Goal: Transaction & Acquisition: Purchase product/service

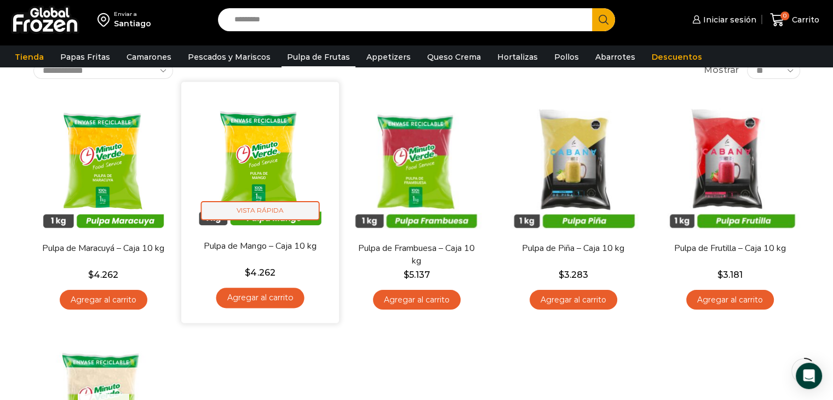
scroll to position [110, 0]
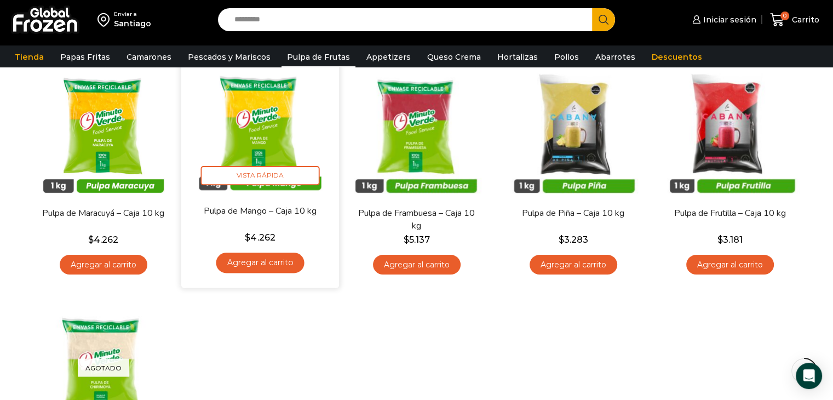
click at [281, 264] on link "Agregar al carrito" at bounding box center [260, 263] width 88 height 20
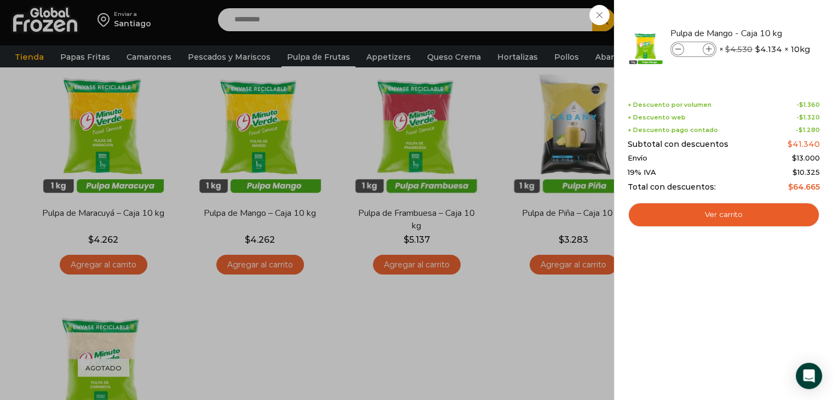
click at [768, 33] on div "1 Carrito 1 1 Shopping Cart *" at bounding box center [795, 20] width 55 height 26
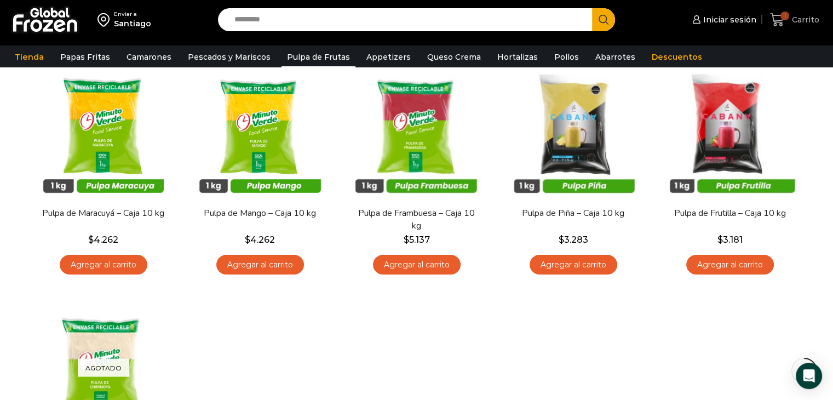
click at [788, 16] on span "1" at bounding box center [785, 16] width 9 height 9
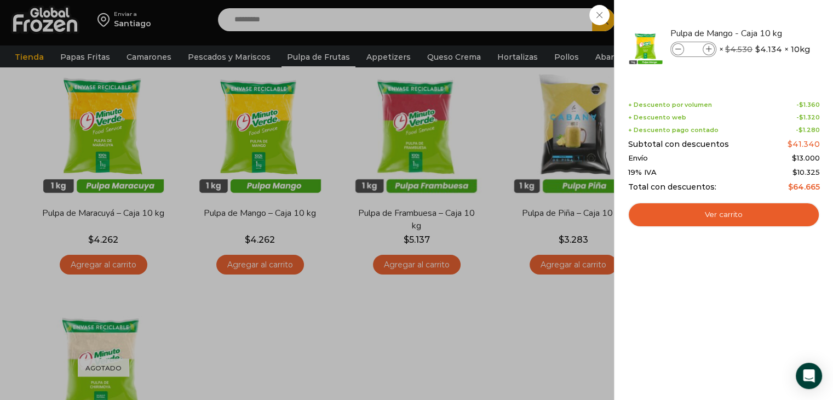
click at [768, 33] on div "1 Carrito 1 1 Shopping Cart *" at bounding box center [795, 20] width 55 height 26
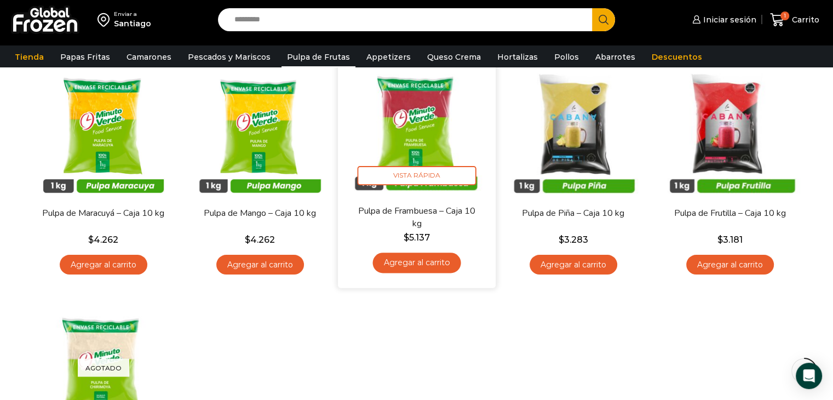
click at [423, 264] on link "Agregar al carrito" at bounding box center [417, 263] width 88 height 20
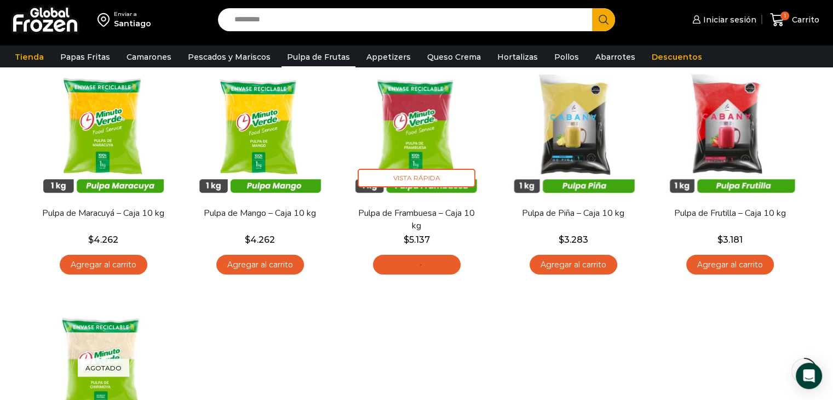
scroll to position [274, 0]
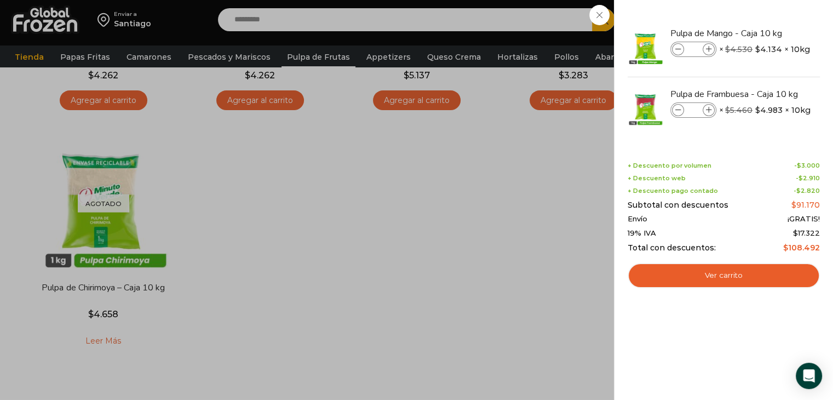
click at [768, 33] on div "2 [GEOGRAPHIC_DATA] 2 2 Shopping Cart *" at bounding box center [795, 20] width 55 height 26
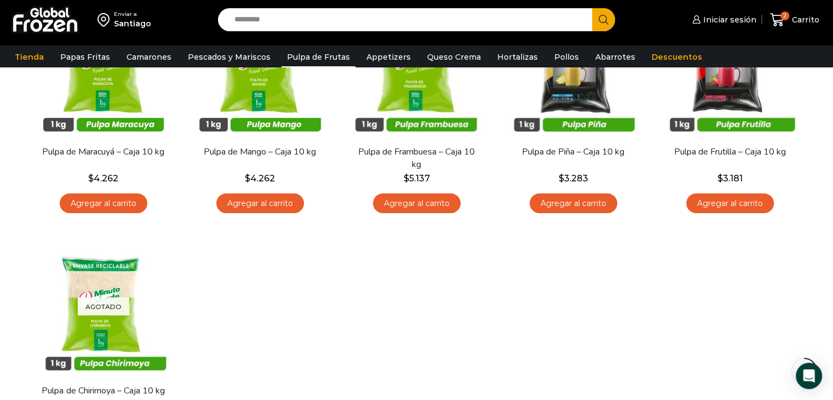
scroll to position [164, 0]
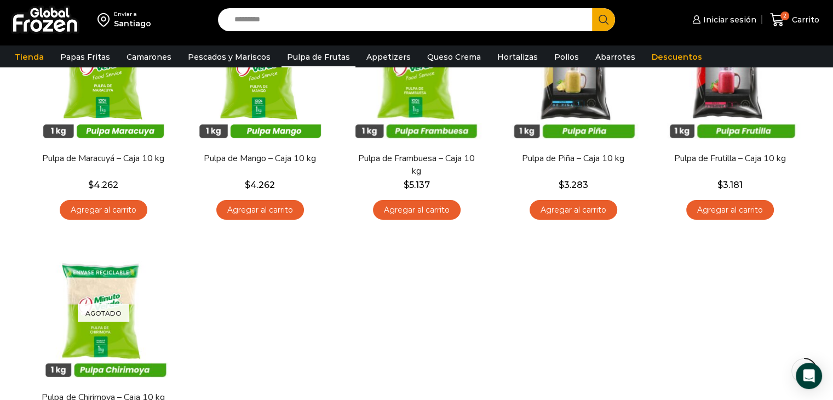
click at [340, 21] on input "Search input" at bounding box center [408, 19] width 358 height 23
type input "****"
click at [592, 8] on button "Search" at bounding box center [603, 19] width 23 height 23
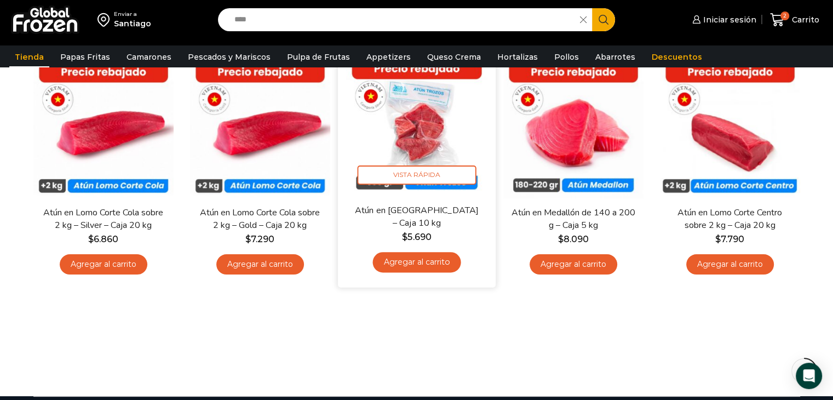
scroll to position [110, 0]
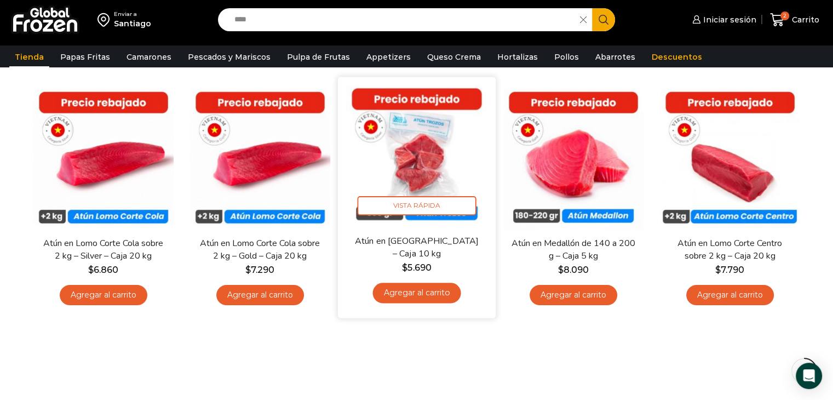
click at [427, 294] on link "Agregar al carrito" at bounding box center [417, 293] width 88 height 20
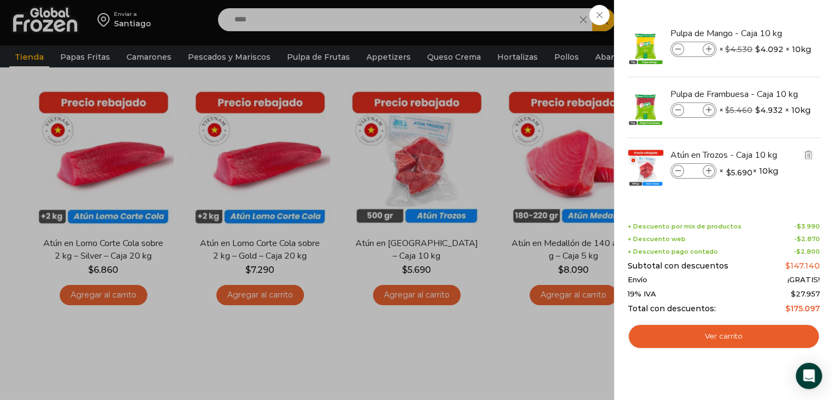
click at [679, 169] on icon at bounding box center [679, 171] width 6 height 6
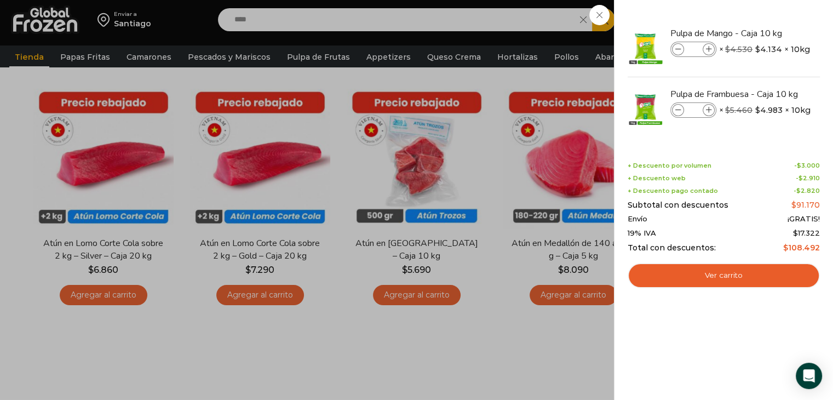
click at [768, 33] on div "2 [GEOGRAPHIC_DATA] 2 2 Shopping Cart *" at bounding box center [795, 20] width 55 height 26
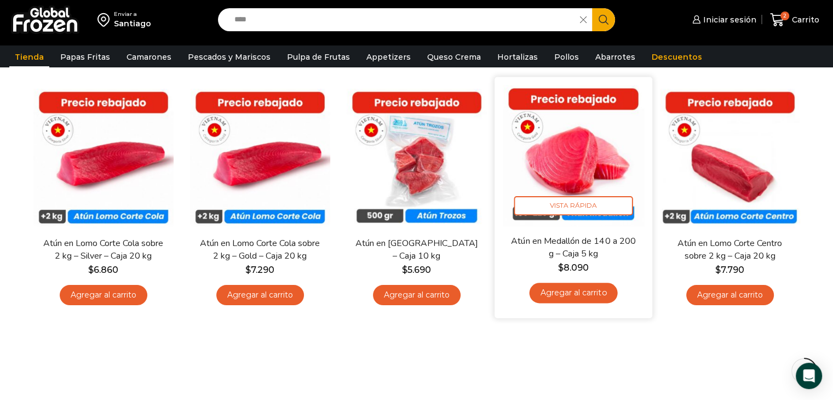
click at [575, 179] on img at bounding box center [573, 155] width 141 height 141
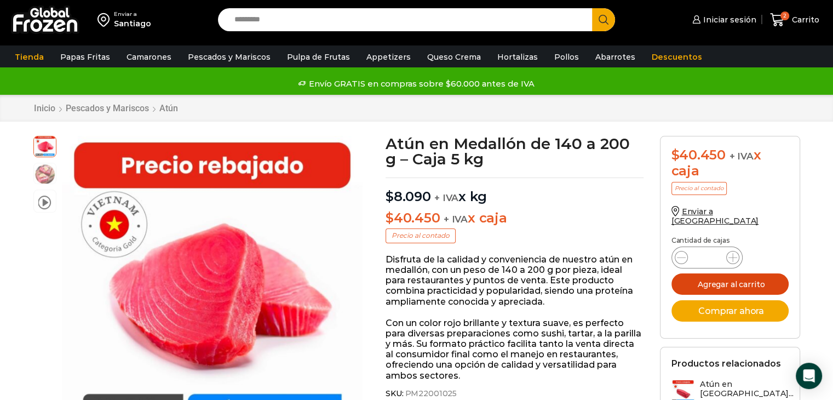
click at [685, 275] on button "Agregar al carrito" at bounding box center [730, 283] width 117 height 21
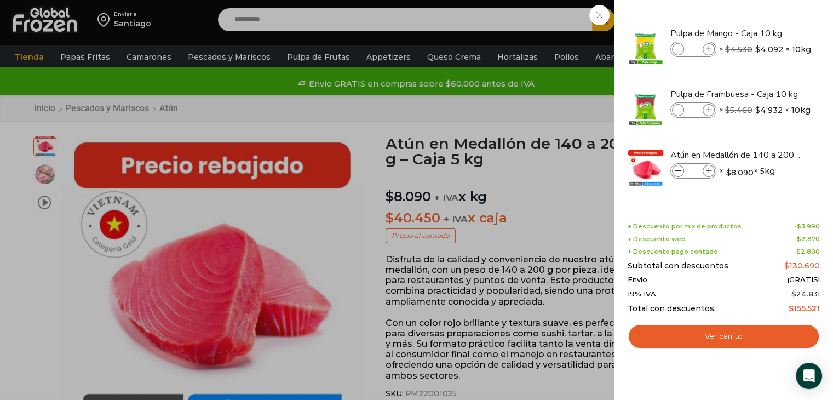
click at [768, 22] on div "3 Carrito 3 3 Shopping Cart *" at bounding box center [795, 20] width 55 height 26
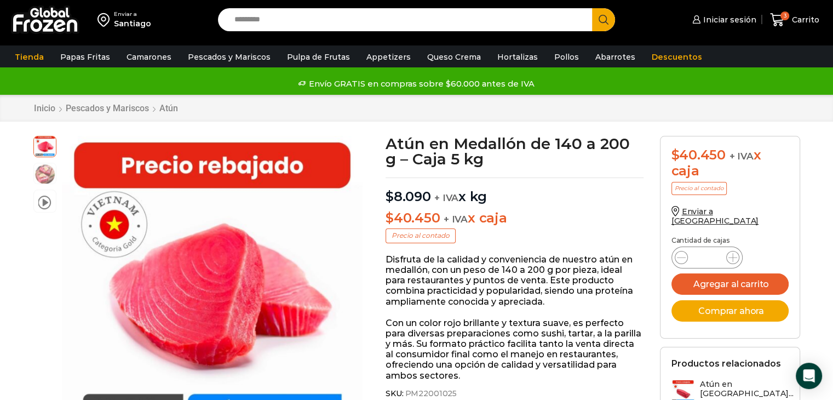
click at [345, 16] on input "Search input" at bounding box center [408, 19] width 358 height 23
type input "******"
click at [592, 8] on button "Search" at bounding box center [603, 19] width 23 height 23
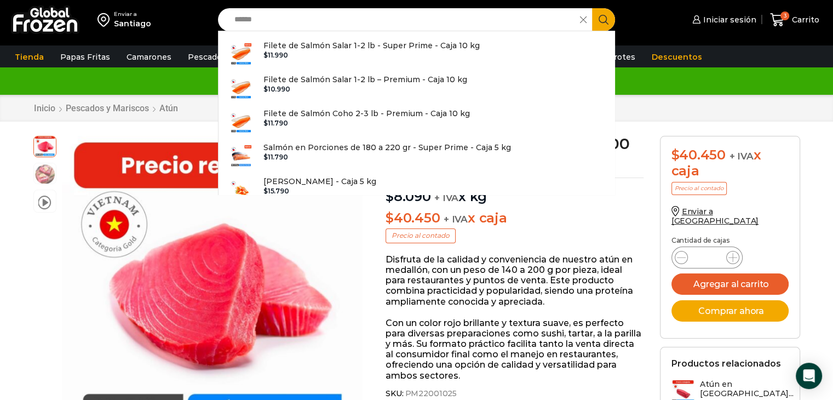
click at [602, 16] on icon "Search button" at bounding box center [604, 20] width 10 height 10
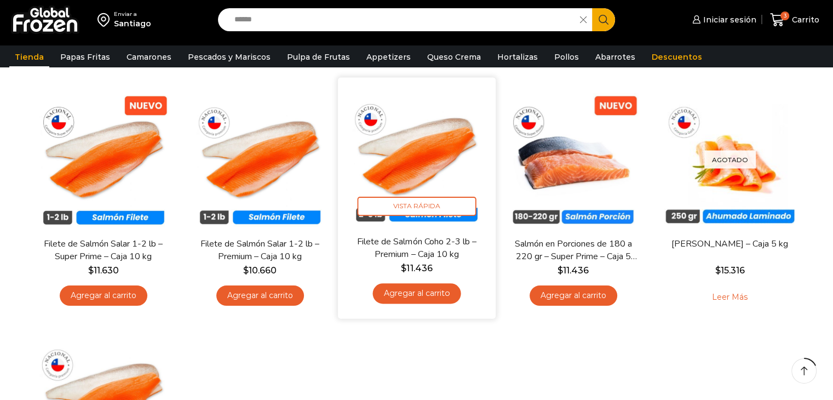
scroll to position [110, 0]
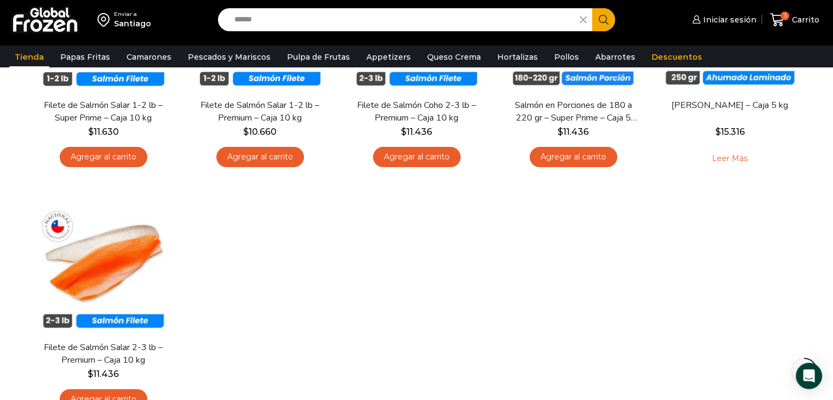
scroll to position [274, 0]
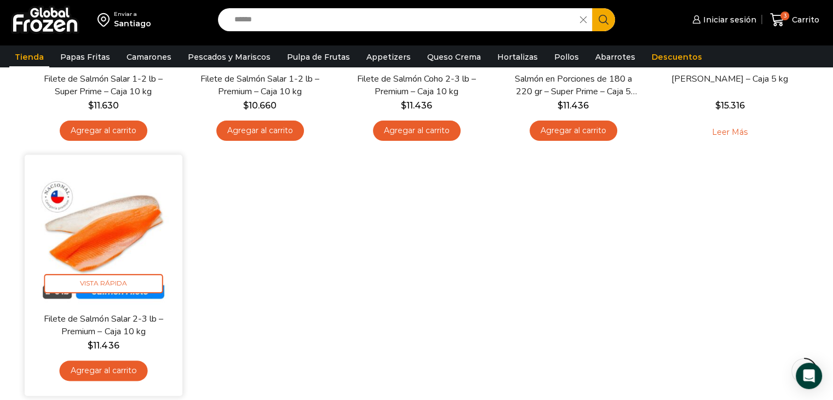
click at [123, 365] on link "Agregar al carrito" at bounding box center [103, 371] width 88 height 20
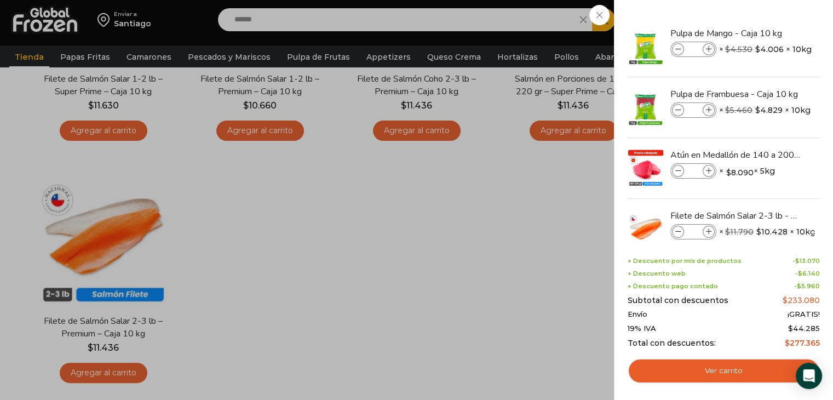
click at [768, 33] on div "4 Carrito 4 4 Shopping Cart *" at bounding box center [795, 20] width 55 height 26
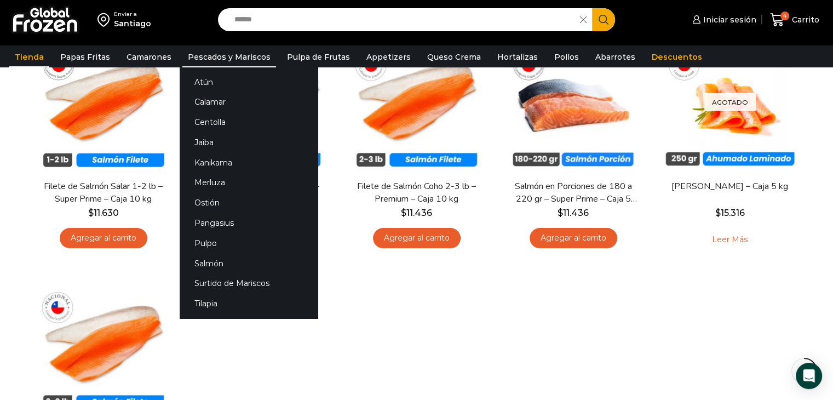
scroll to position [164, 0]
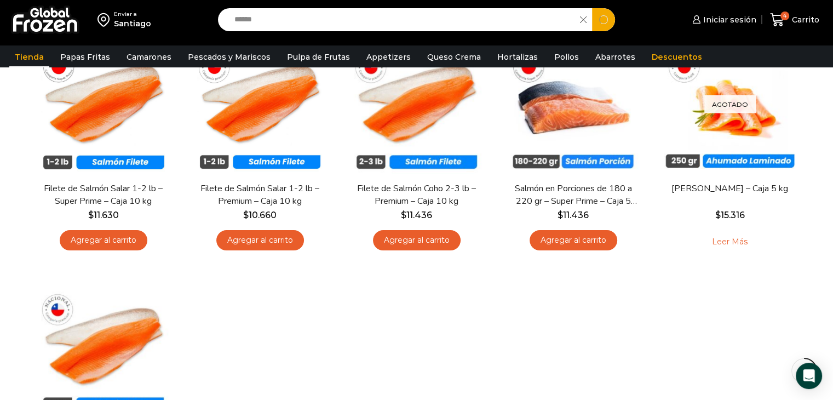
drag, startPoint x: 292, startPoint y: 16, endPoint x: 9, endPoint y: 50, distance: 285.3
type input "*******"
click at [592, 8] on button "Search" at bounding box center [603, 19] width 23 height 23
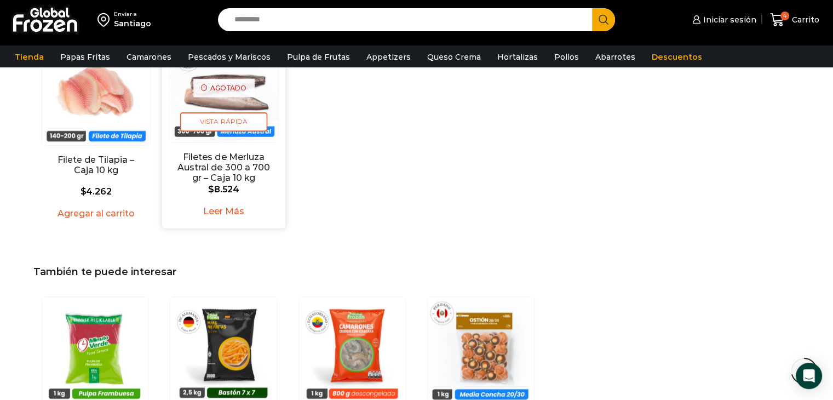
scroll to position [1041, 0]
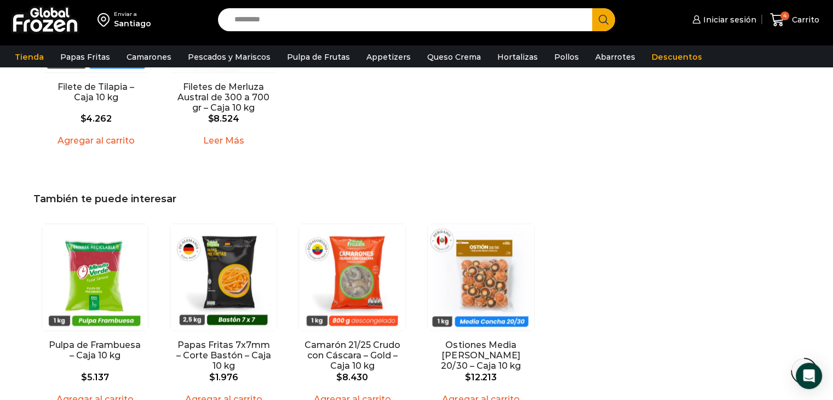
click at [400, 23] on input "Search input" at bounding box center [408, 19] width 358 height 23
type input "*******"
click at [592, 8] on button "Search" at bounding box center [603, 19] width 23 height 23
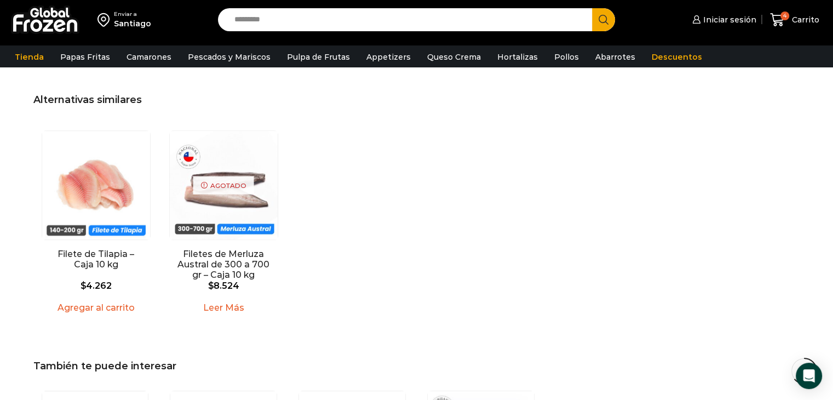
scroll to position [932, 0]
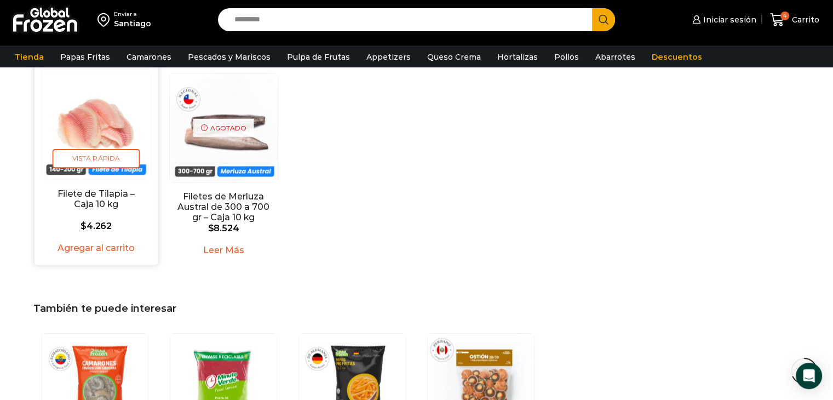
click at [88, 239] on link "Agregar al carrito" at bounding box center [95, 247] width 91 height 17
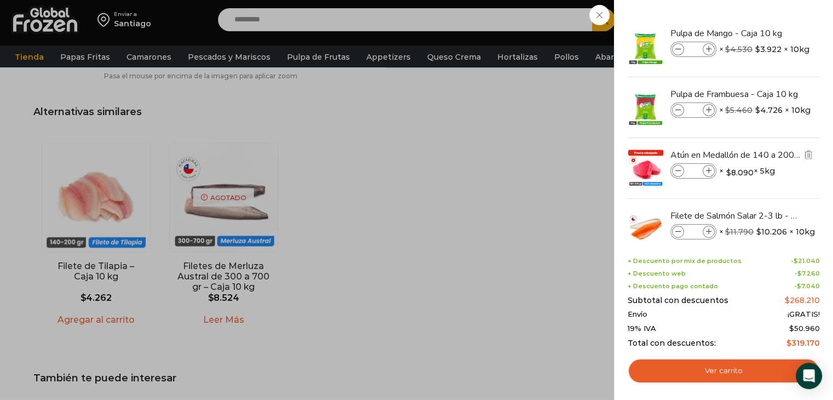
scroll to position [767, 0]
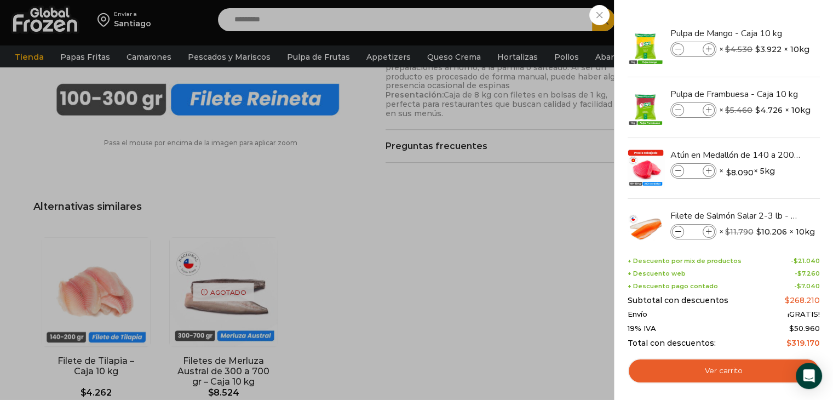
click at [768, 33] on div "5 [GEOGRAPHIC_DATA] 5 5 Shopping Cart *" at bounding box center [795, 20] width 55 height 26
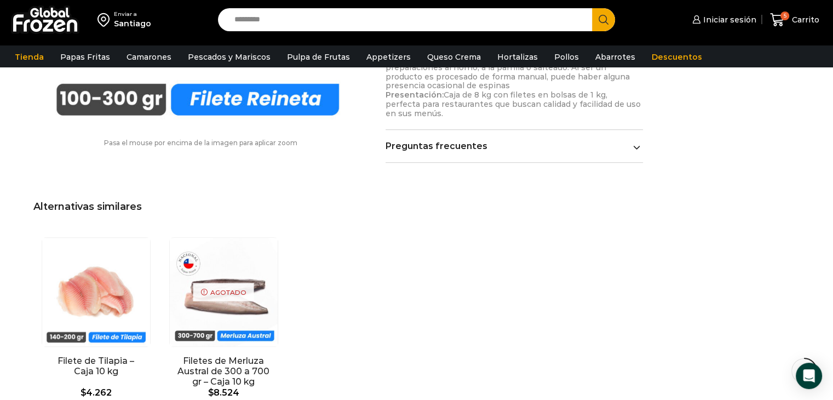
click at [259, 22] on input "Search input" at bounding box center [408, 19] width 358 height 23
type input "******"
click at [592, 8] on button "Search" at bounding box center [603, 19] width 23 height 23
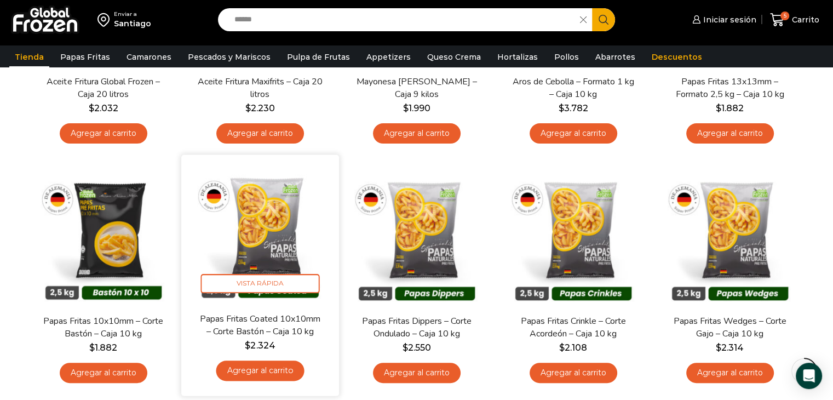
scroll to position [274, 0]
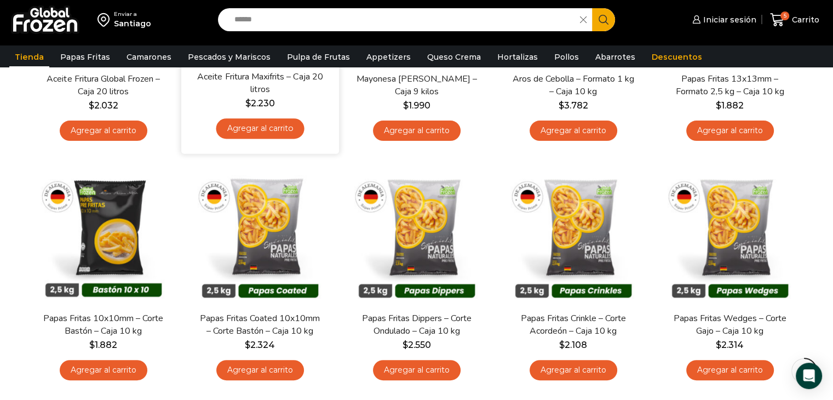
click at [267, 134] on link "Agregar al carrito" at bounding box center [260, 128] width 88 height 20
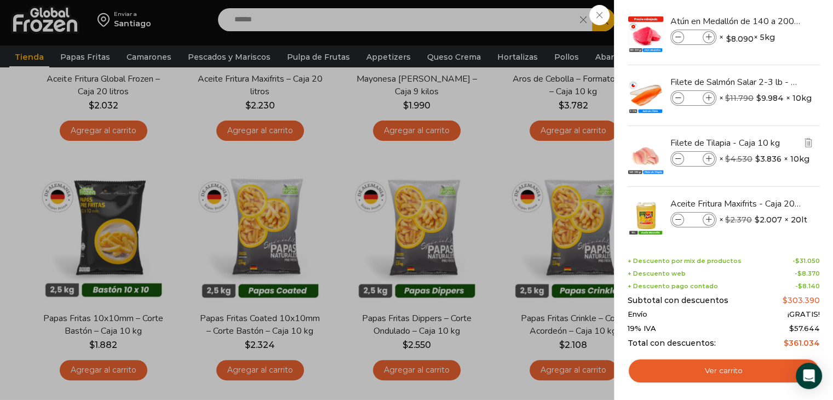
scroll to position [147, 0]
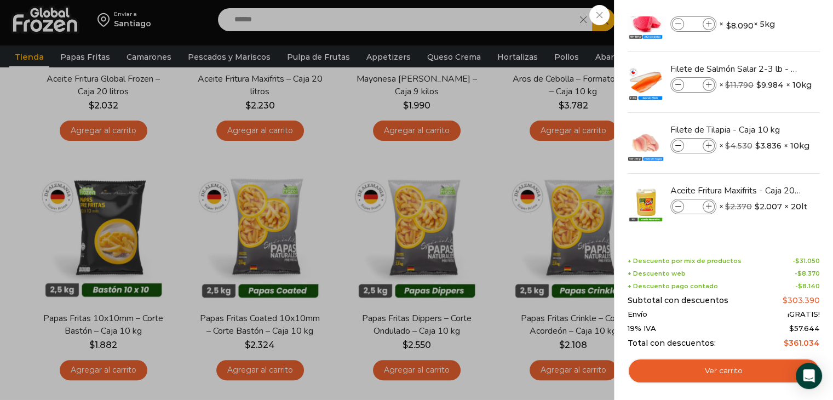
click at [768, 33] on div "6 Carrito 6 6 Shopping Cart *" at bounding box center [795, 20] width 55 height 26
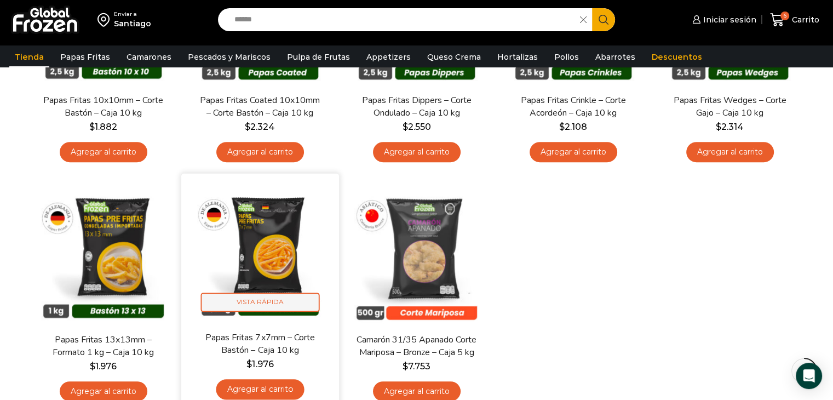
scroll to position [384, 0]
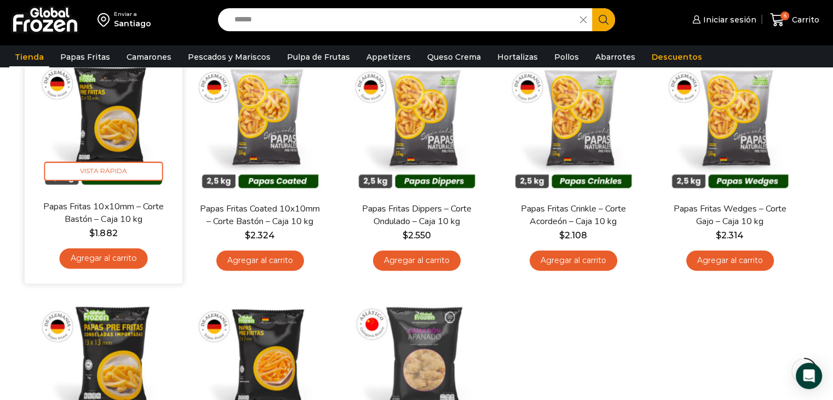
click at [116, 257] on link "Agregar al carrito" at bounding box center [103, 258] width 88 height 20
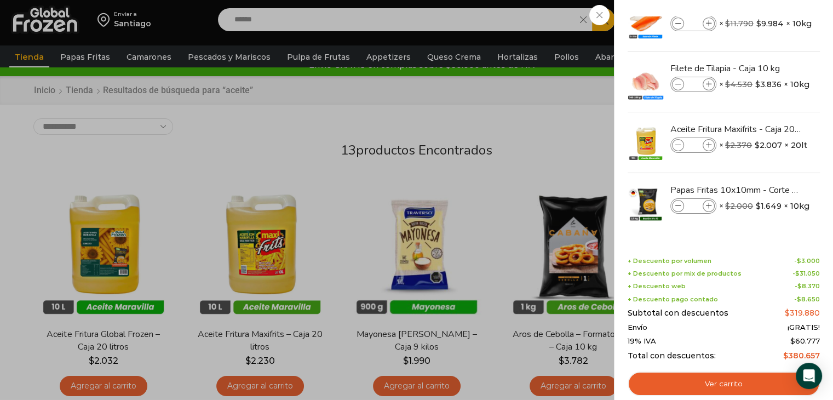
scroll to position [0, 0]
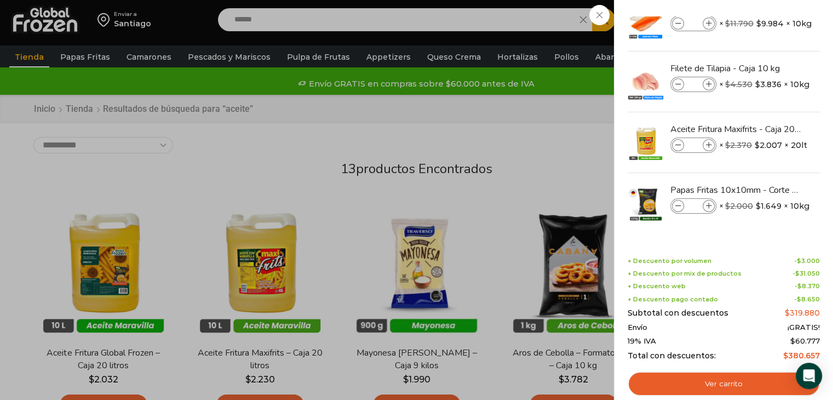
click at [768, 33] on div "7 Carrito 7 7 Shopping Cart *" at bounding box center [795, 20] width 55 height 26
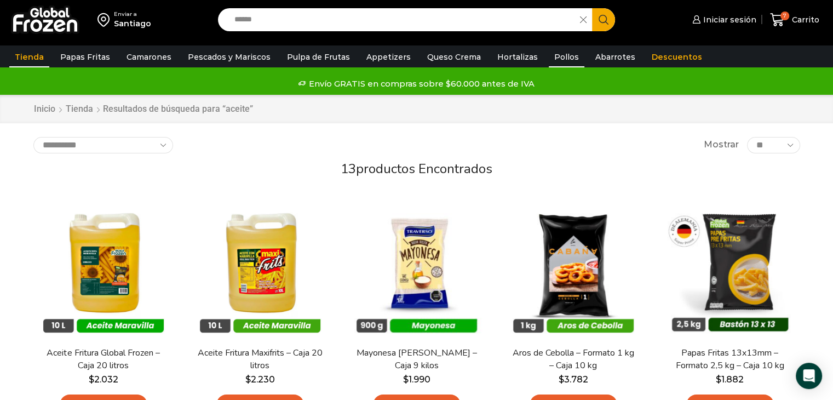
click at [555, 58] on link "Pollos" at bounding box center [567, 57] width 36 height 21
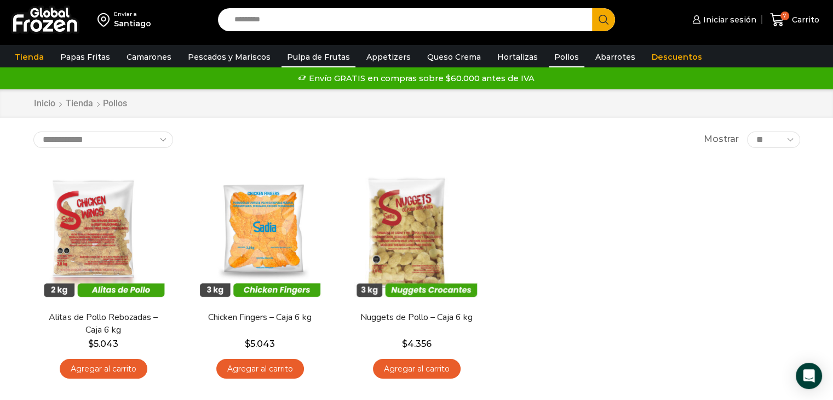
click at [316, 56] on link "Pulpa de Frutas" at bounding box center [319, 57] width 74 height 21
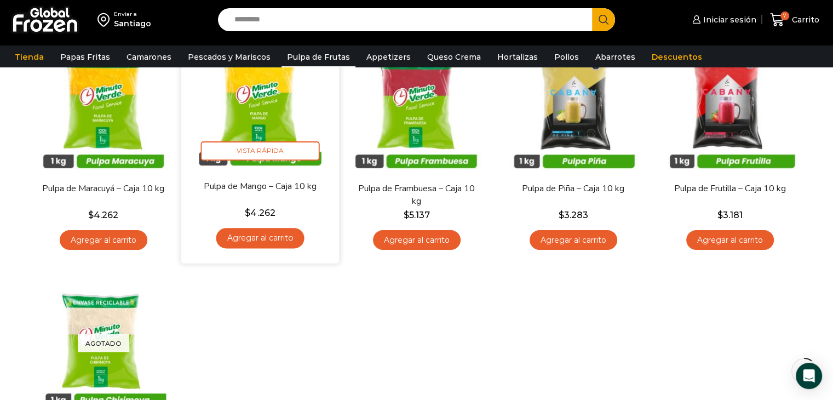
scroll to position [55, 0]
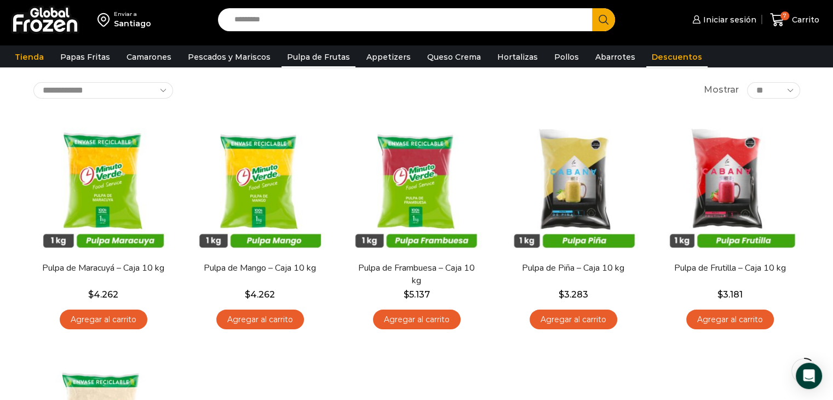
click at [647, 58] on link "Descuentos" at bounding box center [677, 57] width 61 height 21
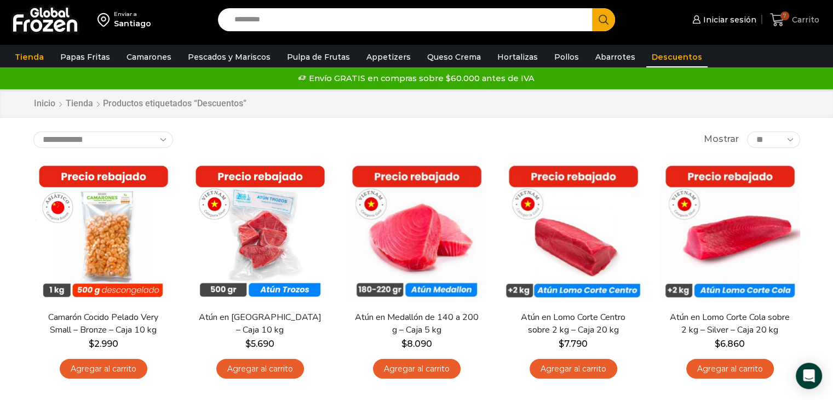
click at [784, 20] on span "7" at bounding box center [785, 16] width 9 height 9
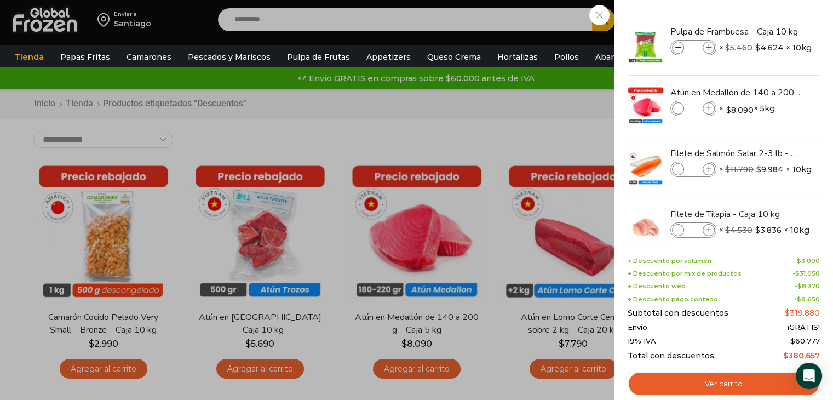
scroll to position [110, 0]
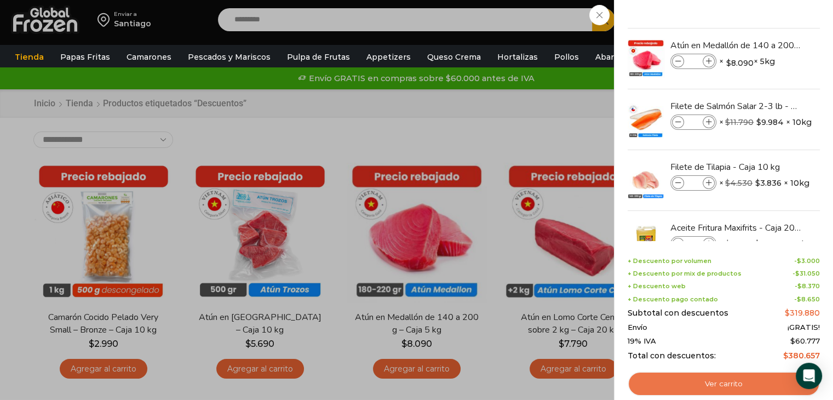
click at [700, 382] on link "Ver carrito" at bounding box center [724, 384] width 192 height 25
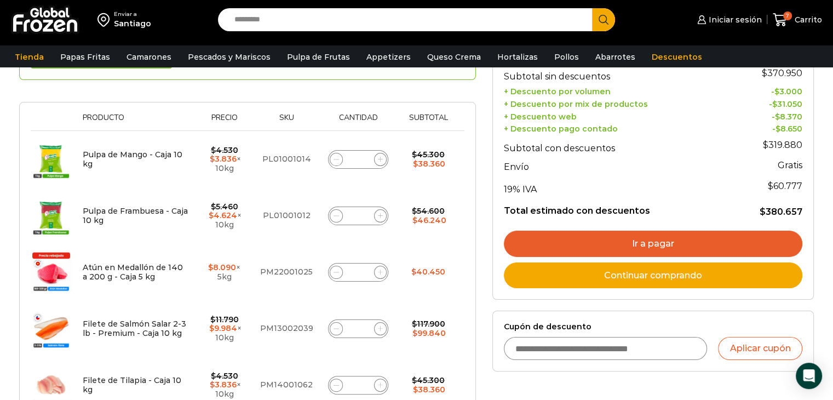
scroll to position [164, 0]
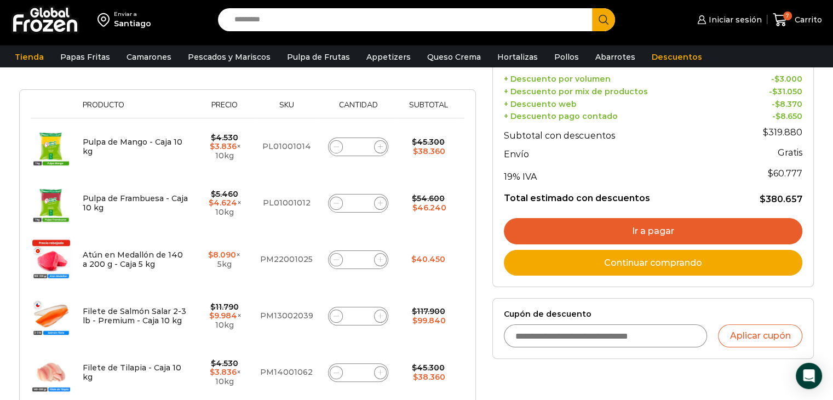
click at [583, 229] on link "Ir a pagar" at bounding box center [653, 231] width 299 height 26
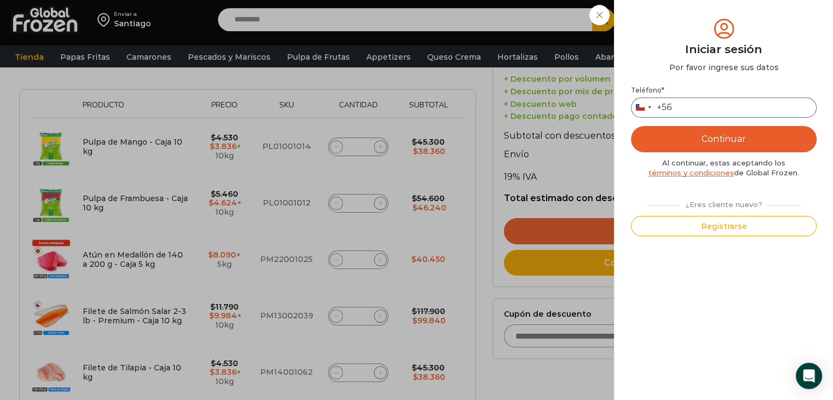
click at [699, 110] on input "Teléfono *" at bounding box center [724, 108] width 186 height 20
type input "*********"
click at [695, 31] on div "Iniciar sesión Mi cuenta Login Register Iniciar sesión Por favor ingrese sus da…" at bounding box center [728, 20] width 67 height 22
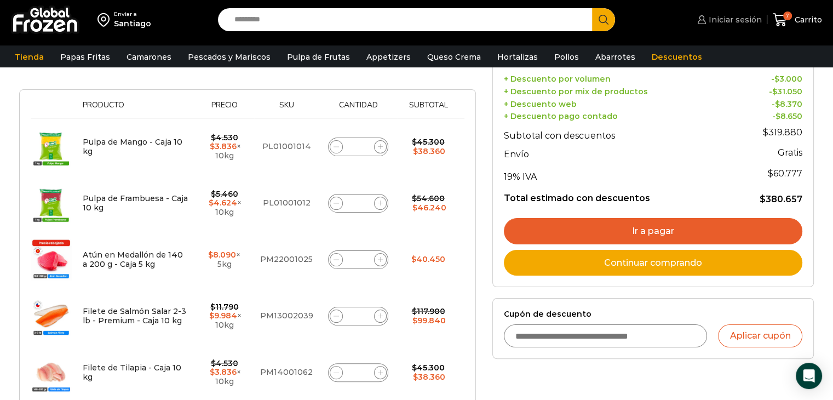
click at [739, 22] on span "Iniciar sesión" at bounding box center [734, 19] width 56 height 11
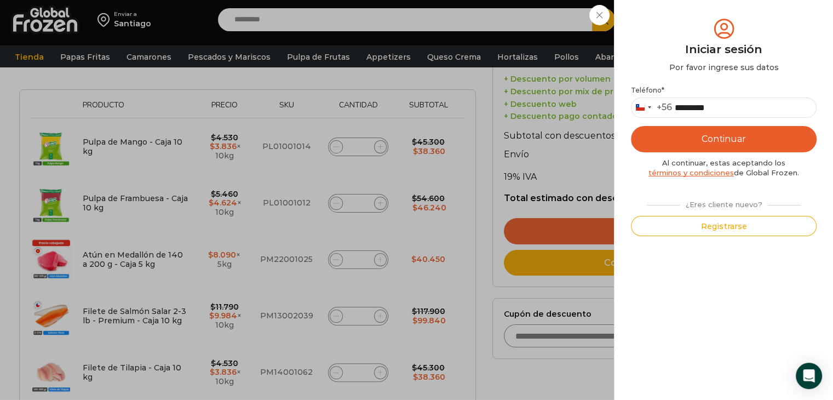
click at [671, 142] on button "Continuar" at bounding box center [724, 139] width 186 height 26
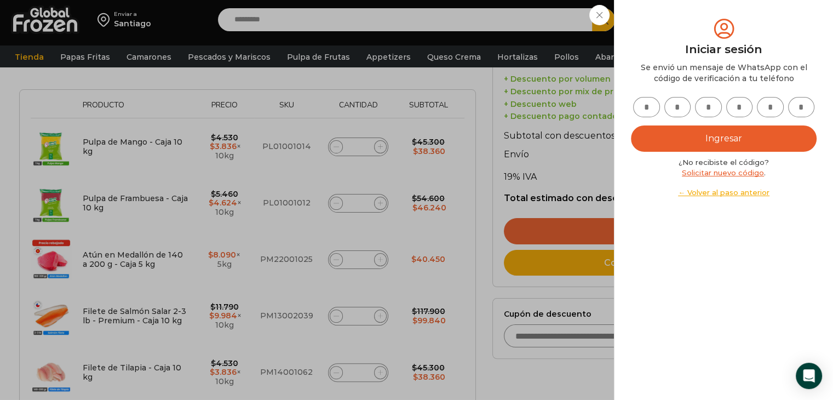
click at [647, 104] on input "text" at bounding box center [646, 107] width 27 height 20
type input "*"
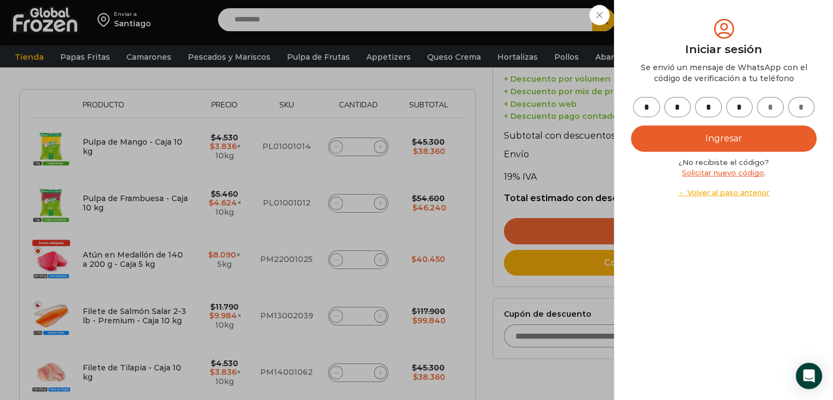
type input "*"
click at [682, 149] on button "Ingresar" at bounding box center [724, 138] width 186 height 26
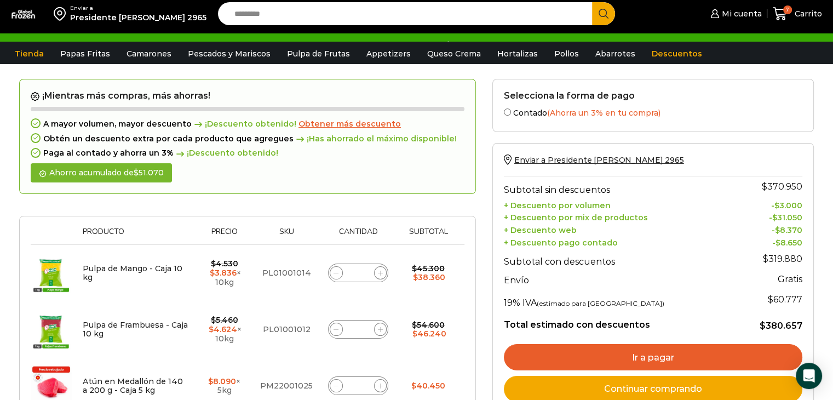
scroll to position [55, 0]
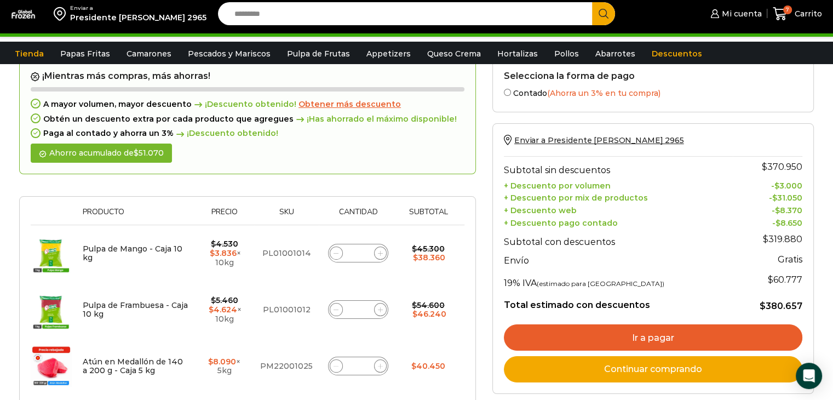
click at [631, 330] on link "Ir a pagar" at bounding box center [653, 337] width 299 height 26
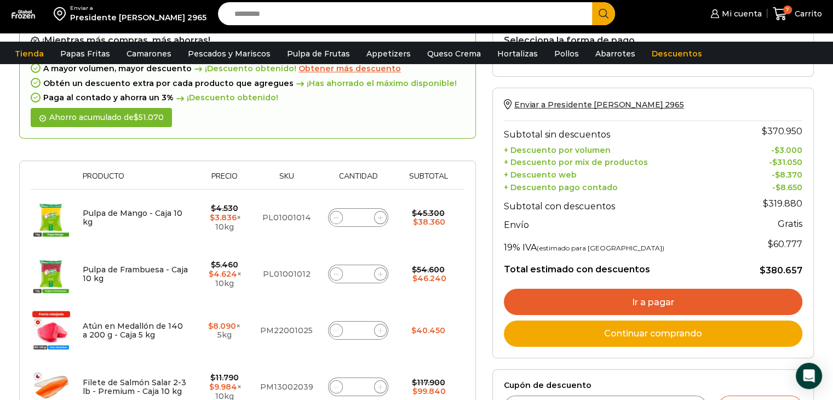
scroll to position [110, 0]
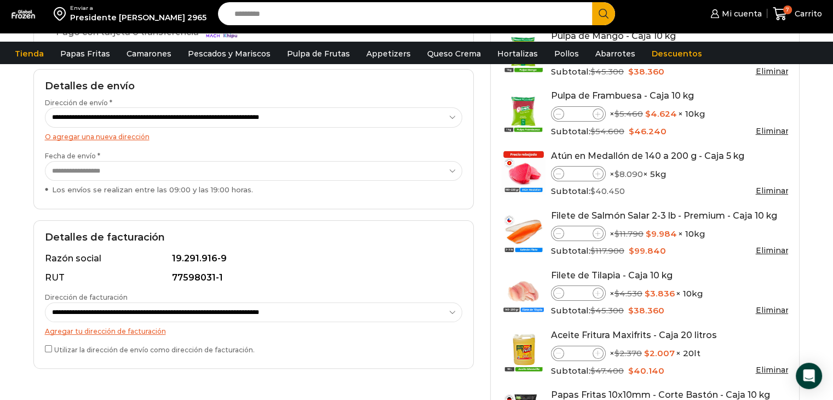
scroll to position [164, 0]
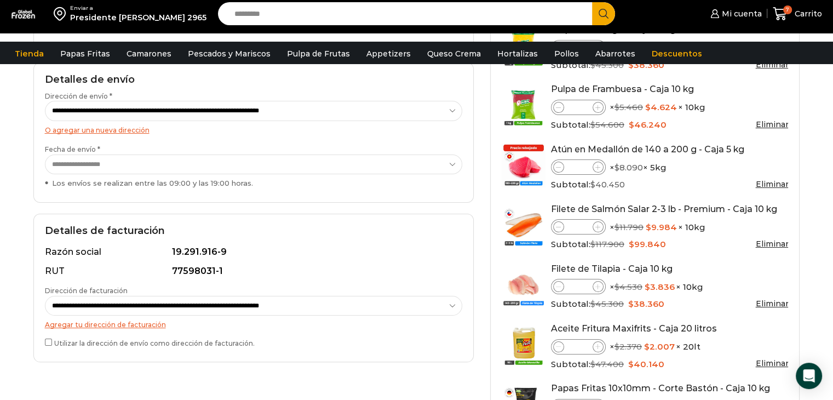
click at [142, 244] on div "**********" at bounding box center [254, 297] width 418 height 109
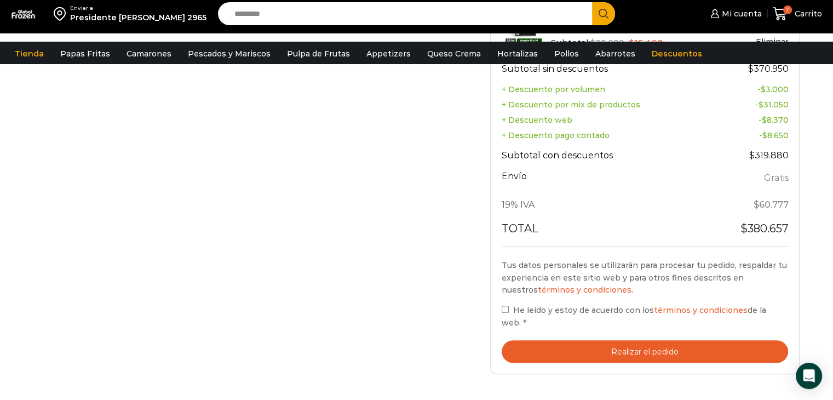
scroll to position [548, 0]
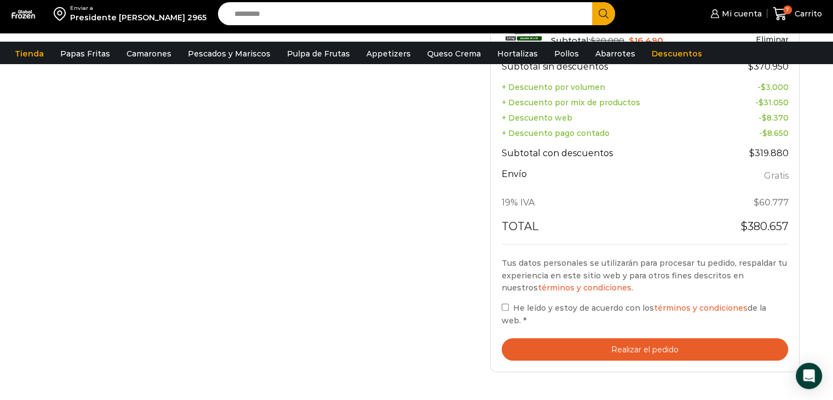
click at [507, 306] on label "He leído y estoy de acuerdo con los términos y condiciones de la web. *" at bounding box center [645, 313] width 287 height 25
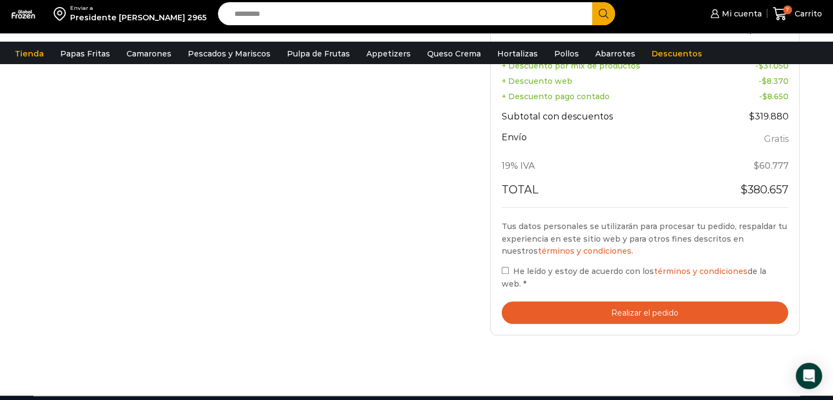
scroll to position [603, 0]
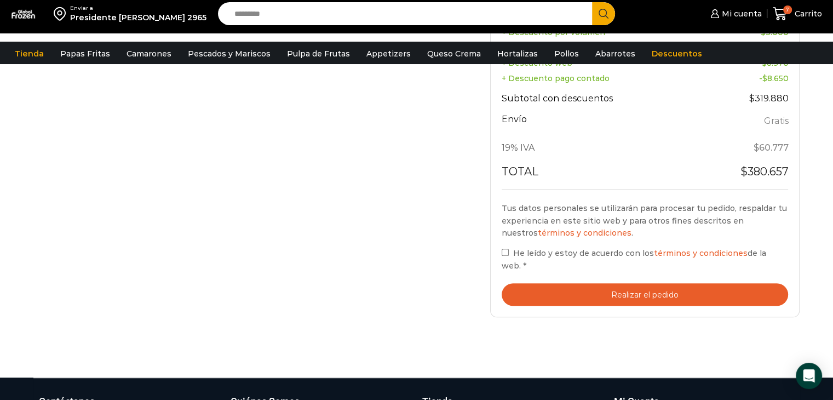
click at [561, 284] on button "Realizar el pedido" at bounding box center [645, 294] width 287 height 22
